Goal: Task Accomplishment & Management: Use online tool/utility

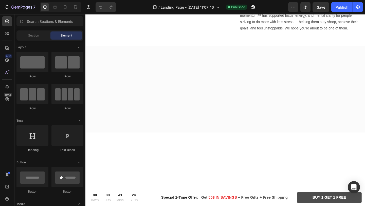
scroll to position [634, 0]
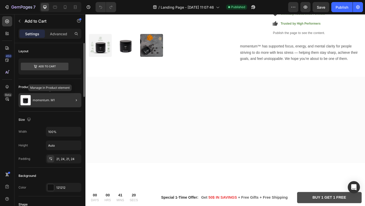
click at [59, 99] on div "momentum. M1" at bounding box center [50, 100] width 63 height 14
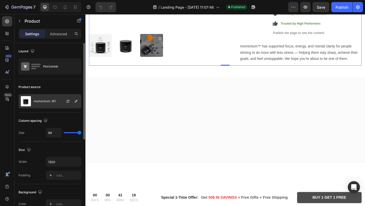
click at [56, 103] on div "momentum. M1" at bounding box center [50, 101] width 63 height 14
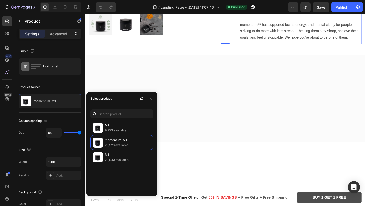
scroll to position [659, 0]
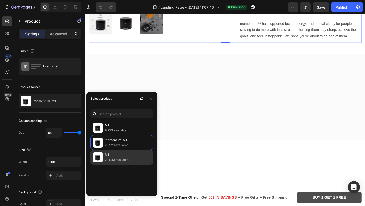
click at [108, 157] on p "29,943 available" at bounding box center [128, 159] width 46 height 5
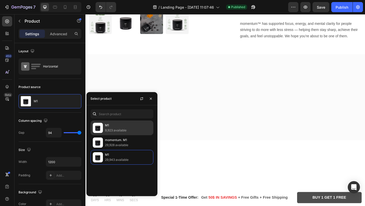
click at [112, 128] on p "9,923 available" at bounding box center [128, 130] width 46 height 5
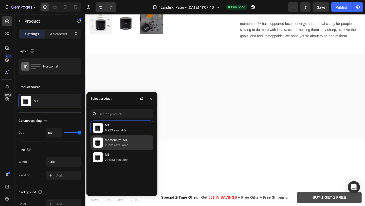
click at [119, 143] on p "29,928 available" at bounding box center [128, 144] width 46 height 5
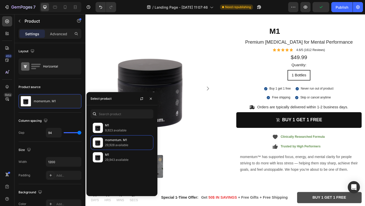
scroll to position [1437, 0]
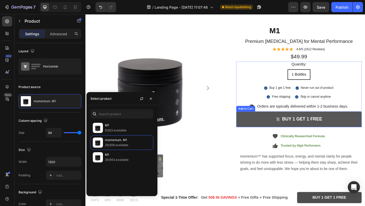
click at [281, 131] on button "buy 1 get 1 free" at bounding box center [317, 128] width 136 height 17
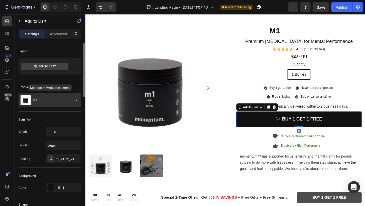
click at [42, 103] on div "M1" at bounding box center [50, 100] width 63 height 14
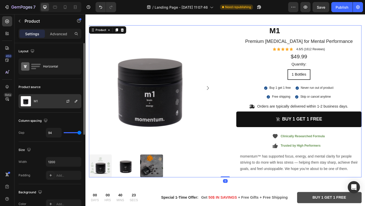
click at [64, 102] on div at bounding box center [70, 101] width 22 height 14
click at [59, 100] on div at bounding box center [70, 101] width 22 height 14
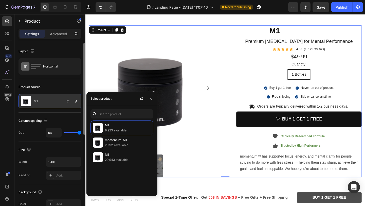
click at [59, 100] on div at bounding box center [70, 101] width 22 height 14
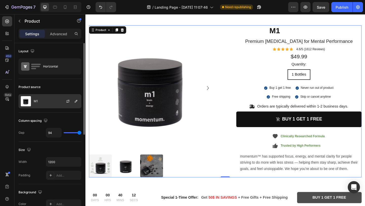
click at [59, 100] on div at bounding box center [70, 101] width 22 height 14
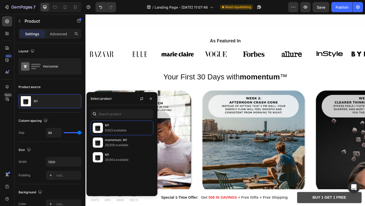
scroll to position [0, 0]
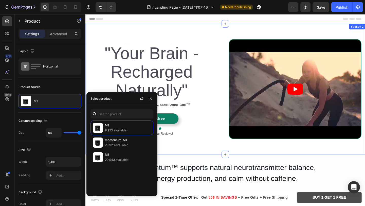
click at [225, 156] on div "Text Block "Your Brain - Recharged Naturally" Heading If you care about your bo…" at bounding box center [237, 96] width 304 height 142
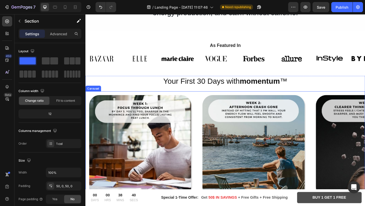
scroll to position [180, 0]
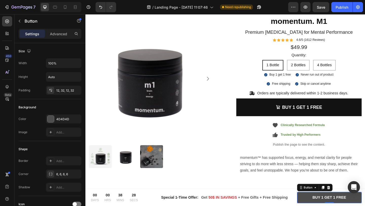
scroll to position [681, 0]
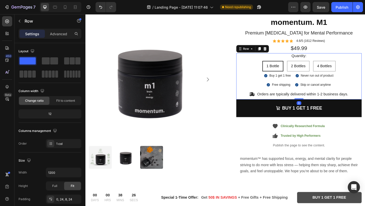
click at [253, 84] on div "Quantity: Text Block 1 Bottle 1 Bottle 1 Bottle 2 Bottles 2 Bottles 2 Bottles 4…" at bounding box center [317, 82] width 136 height 50
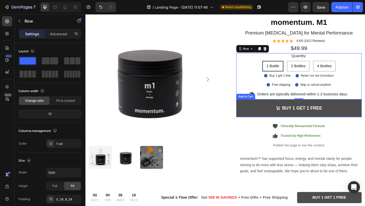
click at [264, 114] on button "BUY 1 GET 1 FREE" at bounding box center [317, 116] width 136 height 19
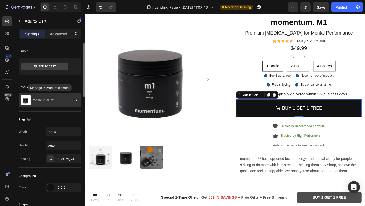
click at [36, 96] on div "momentum. M1" at bounding box center [50, 100] width 63 height 14
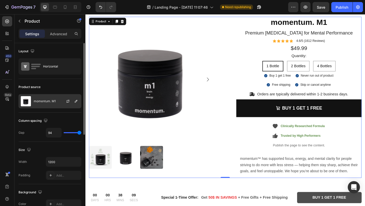
click at [47, 101] on p "momentum. M1" at bounding box center [45, 101] width 22 height 4
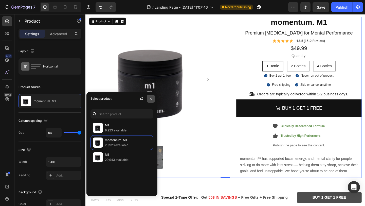
click at [151, 99] on icon "button" at bounding box center [151, 99] width 4 height 4
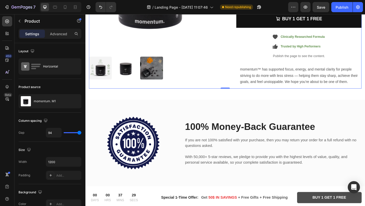
scroll to position [796, 0]
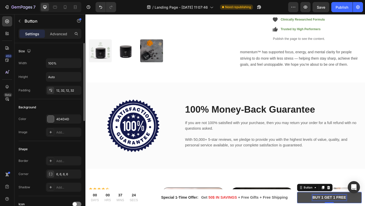
scroll to position [226, 0]
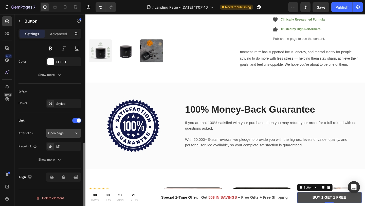
click at [58, 137] on button "Open page" at bounding box center [63, 133] width 35 height 9
click at [32, 129] on div "After click" at bounding box center [26, 133] width 15 height 8
click at [57, 147] on div "M1" at bounding box center [63, 146] width 15 height 5
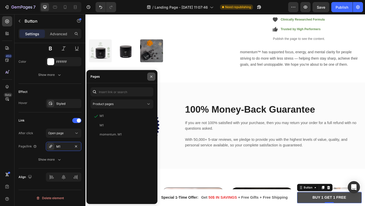
click at [152, 76] on icon "button" at bounding box center [151, 77] width 4 height 4
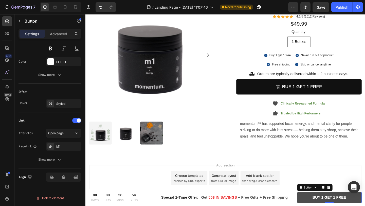
scroll to position [1296, 0]
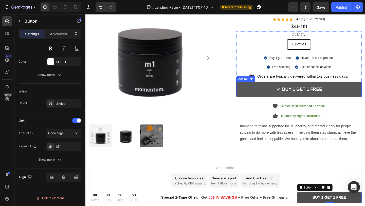
click at [281, 96] on button "buy 1 get 1 free" at bounding box center [317, 95] width 136 height 17
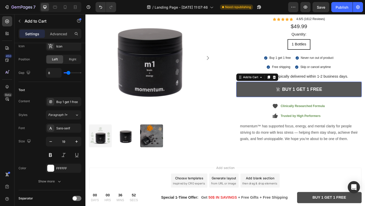
scroll to position [0, 0]
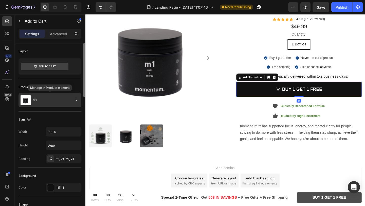
click at [43, 101] on div "M1" at bounding box center [50, 100] width 63 height 14
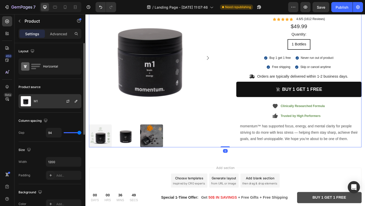
click at [56, 103] on div "M1" at bounding box center [50, 101] width 63 height 14
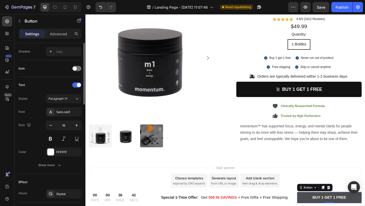
scroll to position [226, 0]
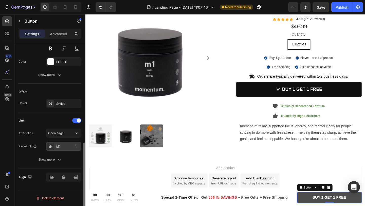
click at [57, 149] on div "M1" at bounding box center [63, 146] width 35 height 9
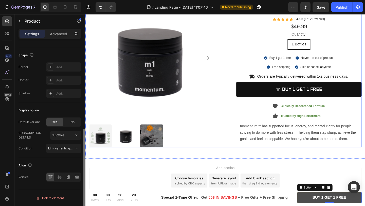
click at [240, 116] on div "Product Images M1 Product Title Premium [MEDICAL_DATA] for Mental Performance T…" at bounding box center [237, 75] width 297 height 165
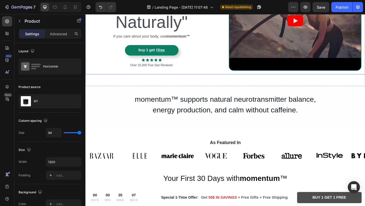
scroll to position [68, 0]
